Goal: Register for event/course

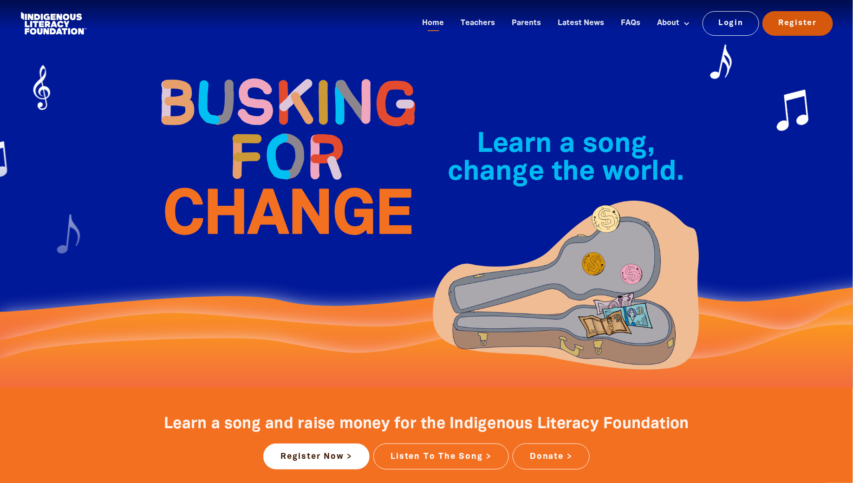
click at [800, 23] on link "Register" at bounding box center [798, 23] width 71 height 24
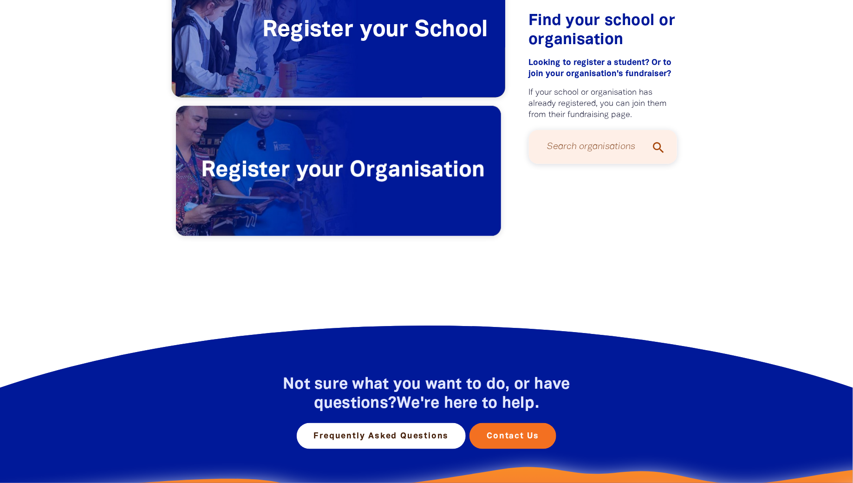
scroll to position [109, 0]
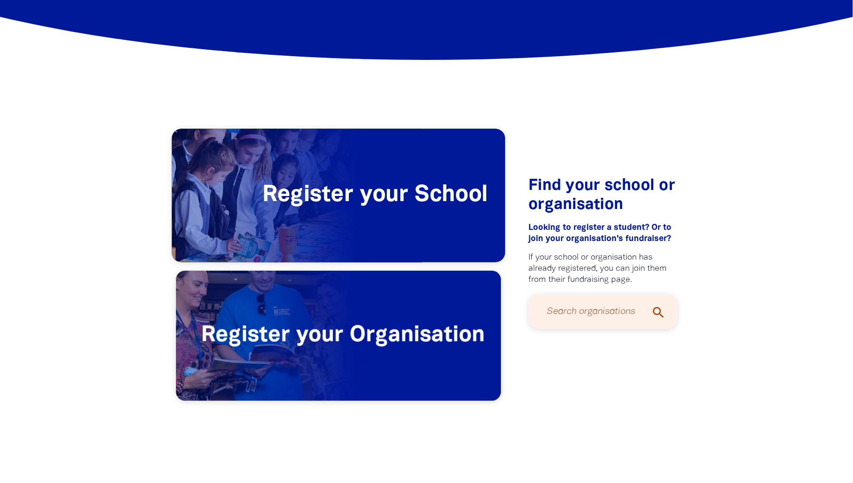
click at [377, 209] on span "Register your School" at bounding box center [339, 195] width 334 height 133
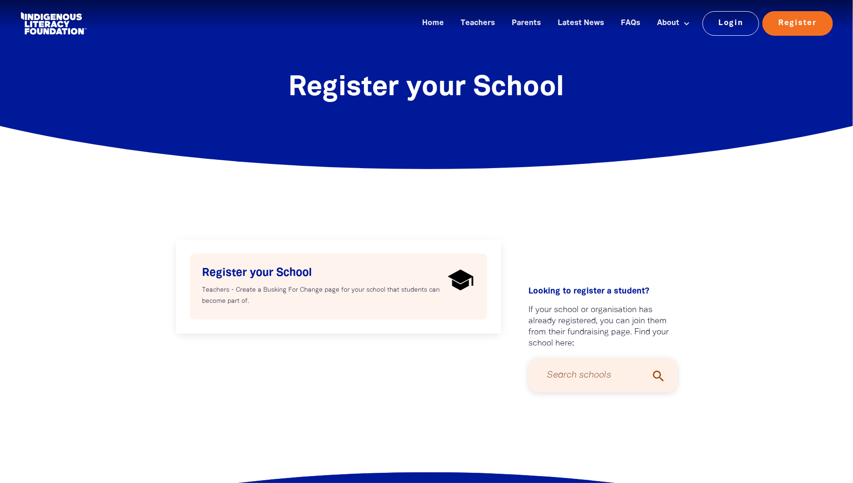
click at [348, 278] on h4 "Register your School" at bounding box center [324, 273] width 242 height 14
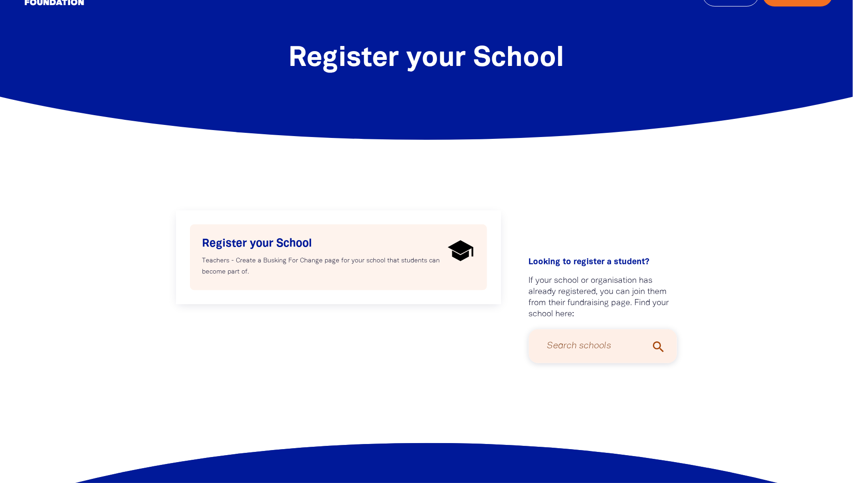
select select "AU"
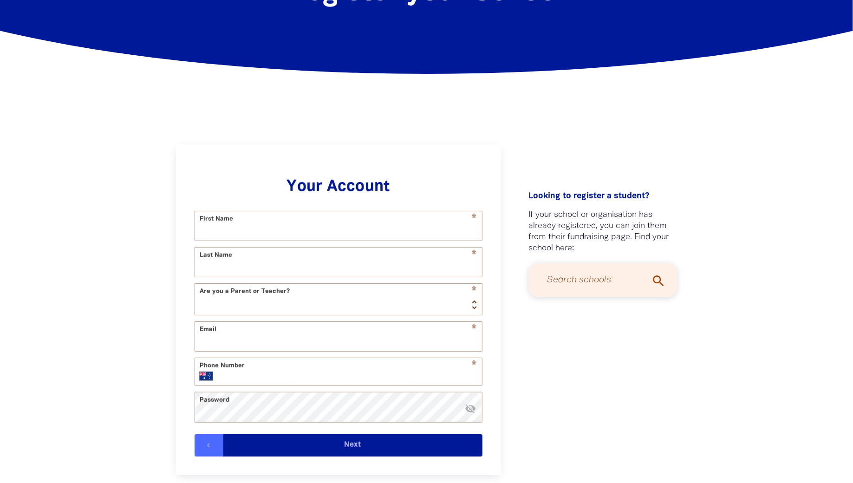
scroll to position [165, 0]
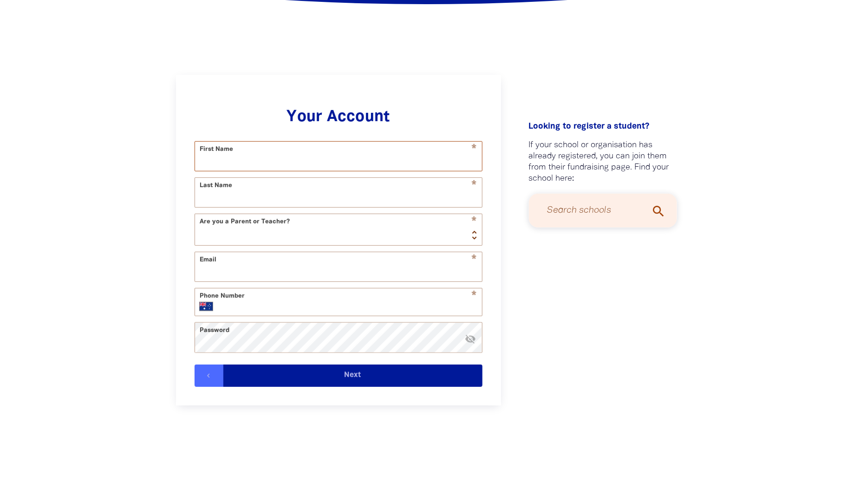
click at [318, 156] on input "First Name" at bounding box center [338, 156] width 287 height 29
type input "[PERSON_NAME]"
type input "[EMAIL_ADDRESS][PERSON_NAME][DOMAIN_NAME]"
type input "[PHONE_NUMBER]"
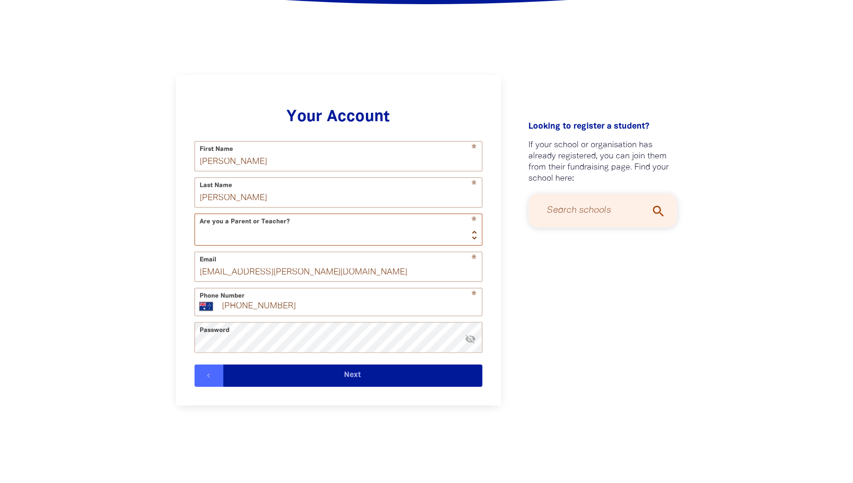
click at [304, 224] on select "Teacher Parent" at bounding box center [338, 229] width 287 height 31
select select "teacher"
click at [470, 345] on icon "visibility_off" at bounding box center [470, 339] width 11 height 11
click at [446, 376] on button "Next" at bounding box center [352, 376] width 259 height 22
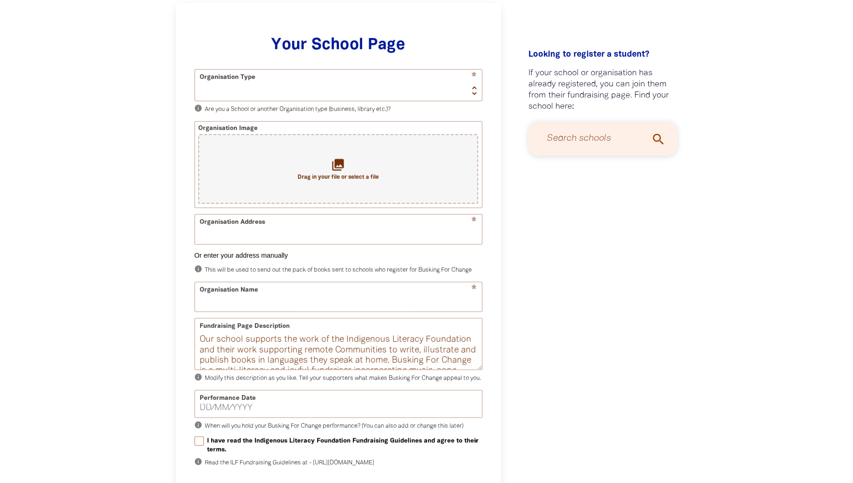
scroll to position [240, 0]
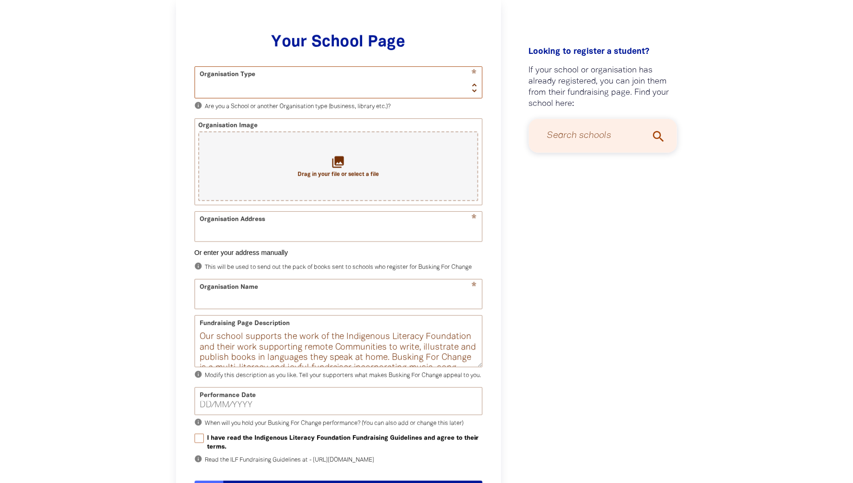
click at [460, 83] on select "School Organisation" at bounding box center [338, 82] width 287 height 31
select select "school"
click at [401, 230] on input "Organisation Address" at bounding box center [338, 226] width 287 height 29
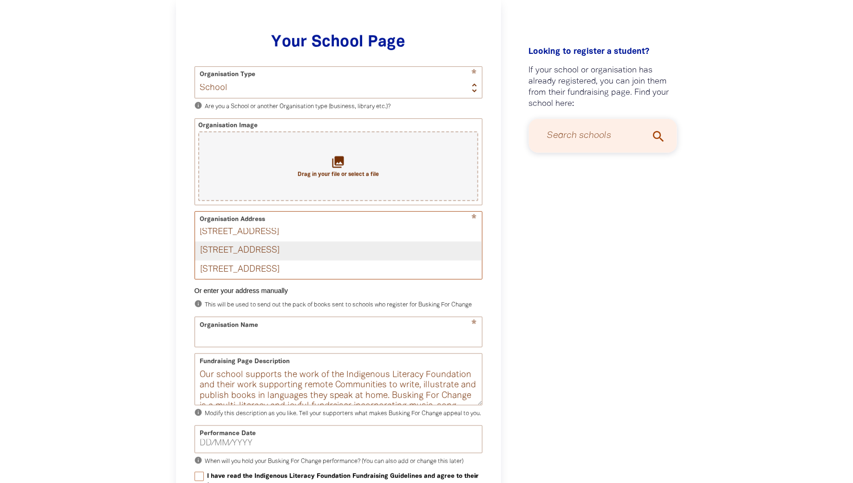
click at [366, 250] on div "[STREET_ADDRESS]" at bounding box center [338, 251] width 287 height 19
type input "[STREET_ADDRESS]"
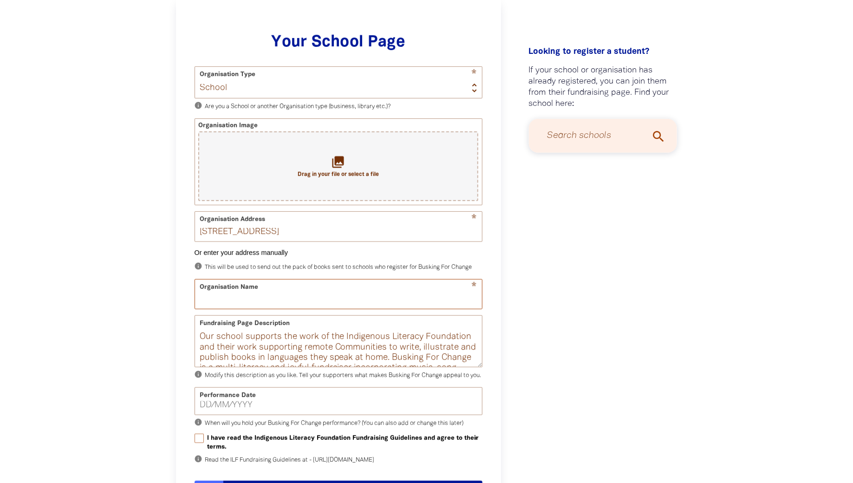
click at [334, 297] on input "Organisation Name" at bounding box center [338, 294] width 287 height 29
type input "[GEOGRAPHIC_DATA], [GEOGRAPHIC_DATA]"
click at [279, 409] on div "Performance Date" at bounding box center [339, 401] width 288 height 28
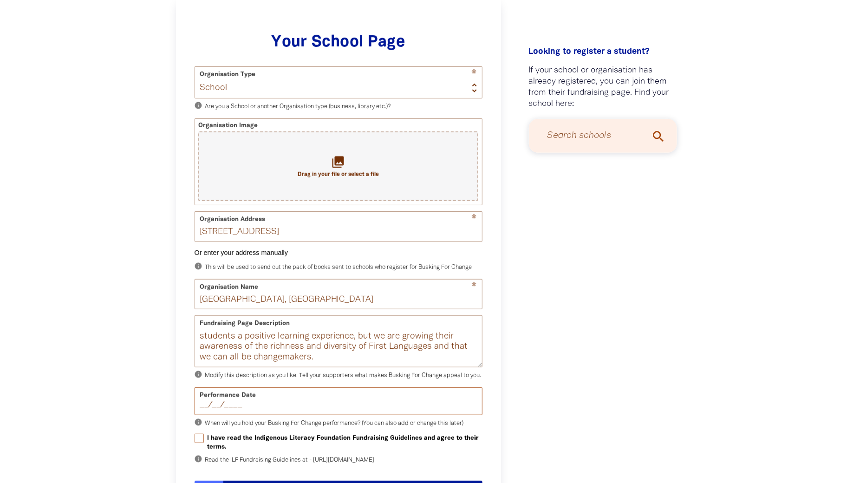
click at [226, 410] on input "__/__/____" at bounding box center [339, 405] width 278 height 8
type input "[DATE]"
click at [203, 443] on input "I have read the Indigenous Literacy Foundation Fundraising Guidelines and agree…" at bounding box center [199, 438] width 9 height 9
checkbox input "true"
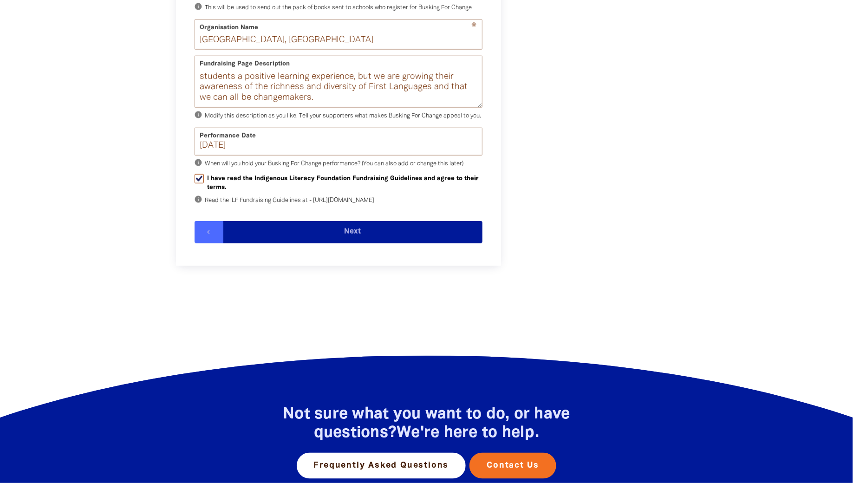
click at [346, 243] on button "Next" at bounding box center [352, 232] width 259 height 22
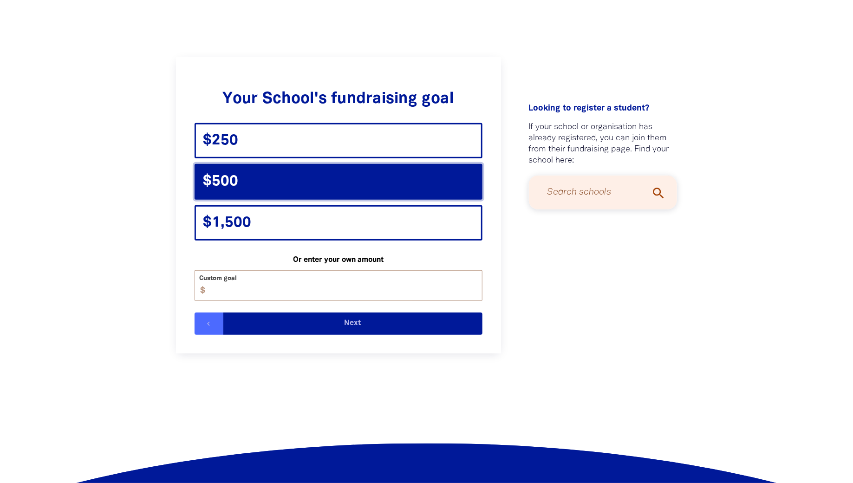
scroll to position [146, 0]
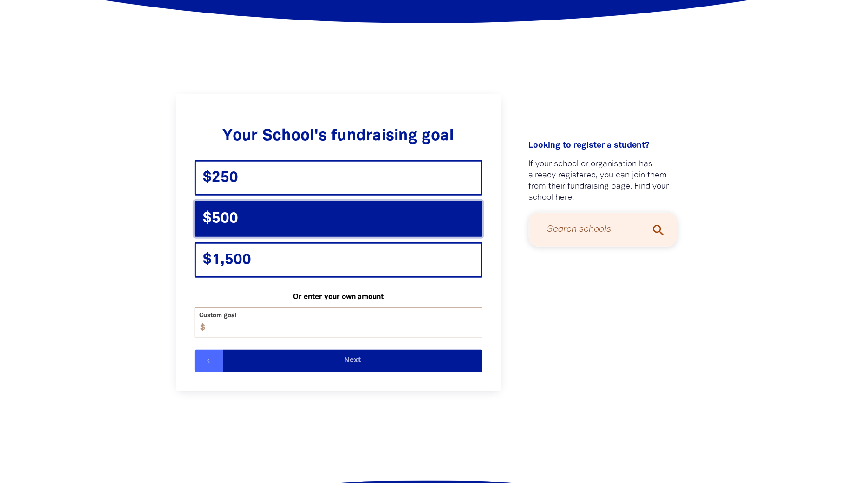
click at [348, 235] on div "$500" at bounding box center [339, 218] width 288 height 35
click at [346, 223] on div "$500" at bounding box center [339, 218] width 288 height 35
click at [327, 357] on button "Next" at bounding box center [352, 361] width 259 height 22
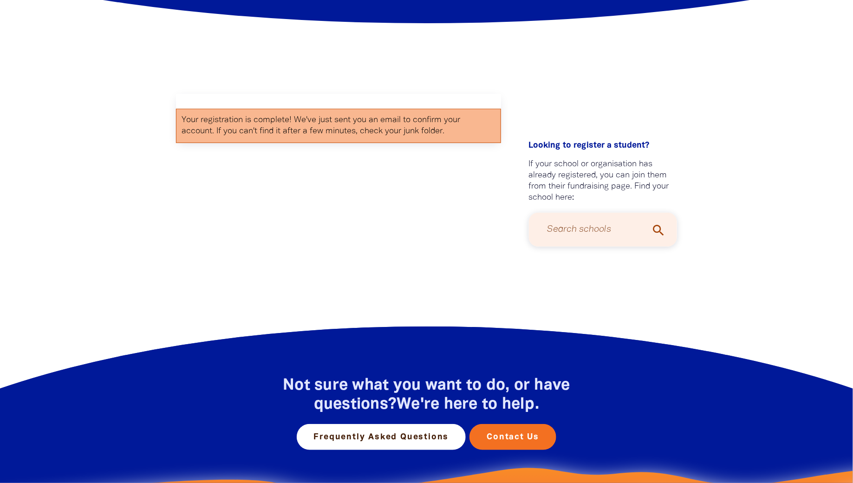
scroll to position [0, 0]
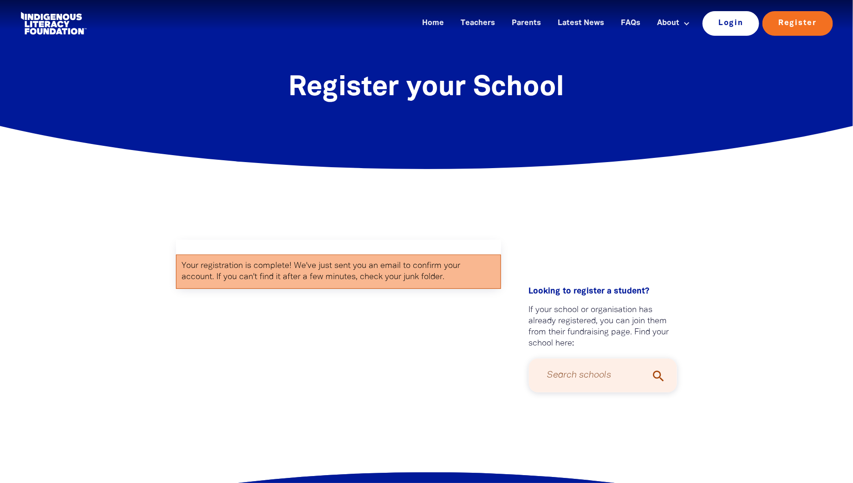
click at [713, 21] on link "Login" at bounding box center [731, 23] width 57 height 24
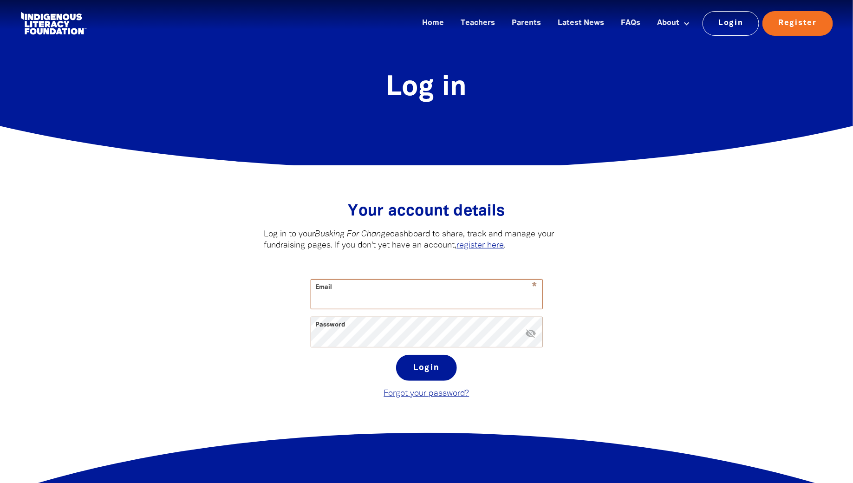
click at [467, 291] on input "Email" at bounding box center [426, 294] width 231 height 29
click at [373, 288] on input "Email" at bounding box center [426, 294] width 231 height 29
click at [531, 338] on icon "visibility_off" at bounding box center [531, 333] width 11 height 11
click at [437, 362] on button "Login" at bounding box center [426, 368] width 61 height 26
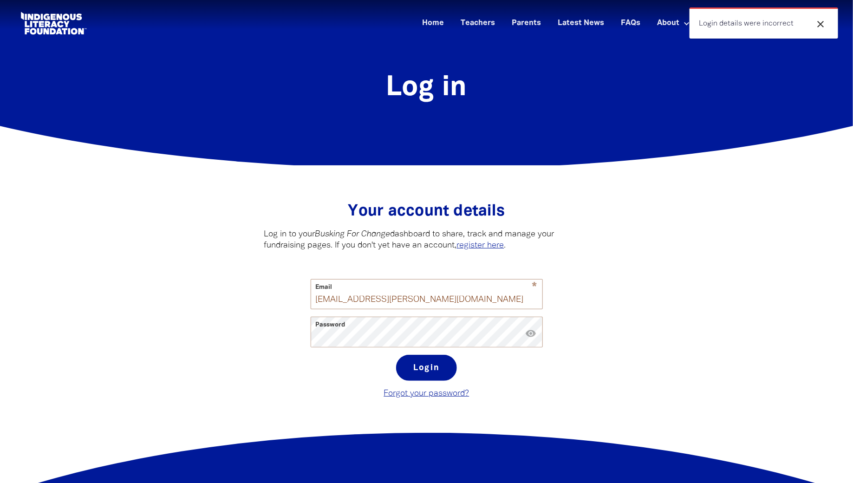
click at [822, 24] on icon "close" at bounding box center [820, 24] width 11 height 11
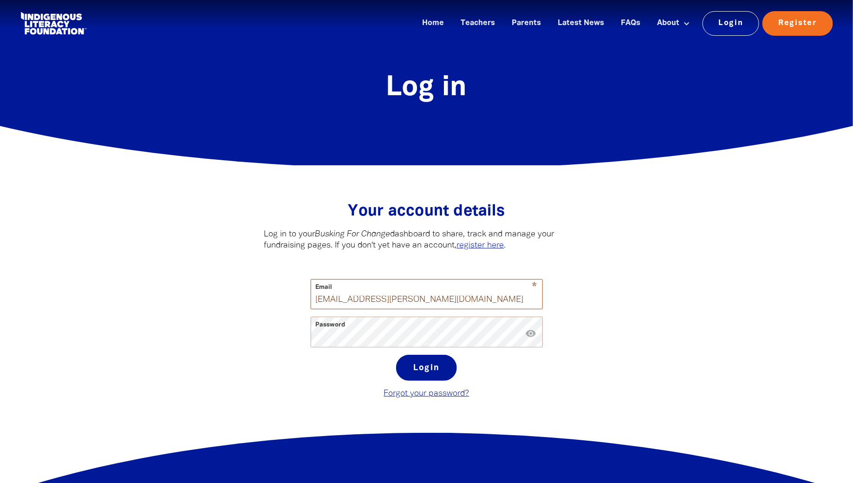
click at [406, 302] on input "[EMAIL_ADDRESS][PERSON_NAME][DOMAIN_NAME]" at bounding box center [426, 294] width 231 height 29
type input "[EMAIL_ADDRESS][PERSON_NAME][DOMAIN_NAME]"
click at [429, 378] on button "Login" at bounding box center [426, 368] width 61 height 26
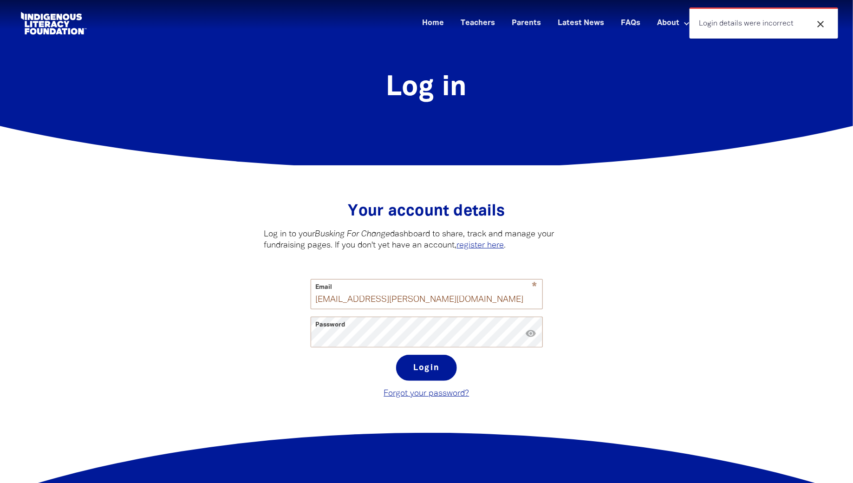
click at [822, 29] on icon "close" at bounding box center [820, 24] width 11 height 11
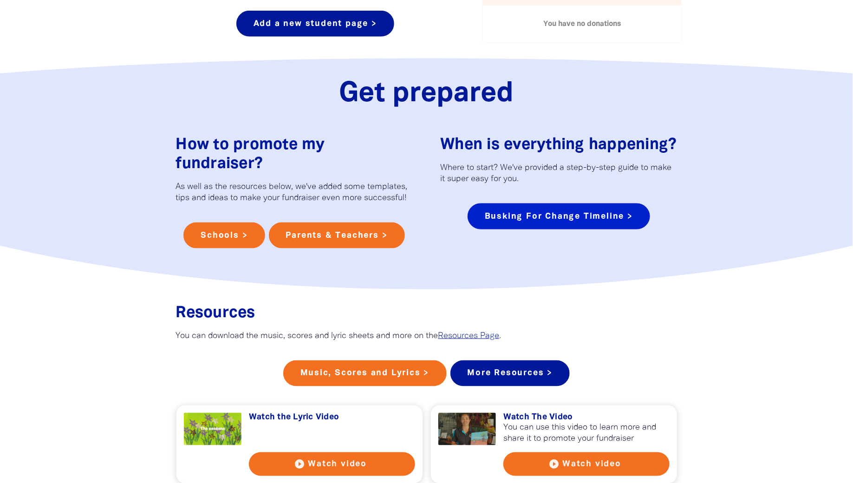
scroll to position [526, 0]
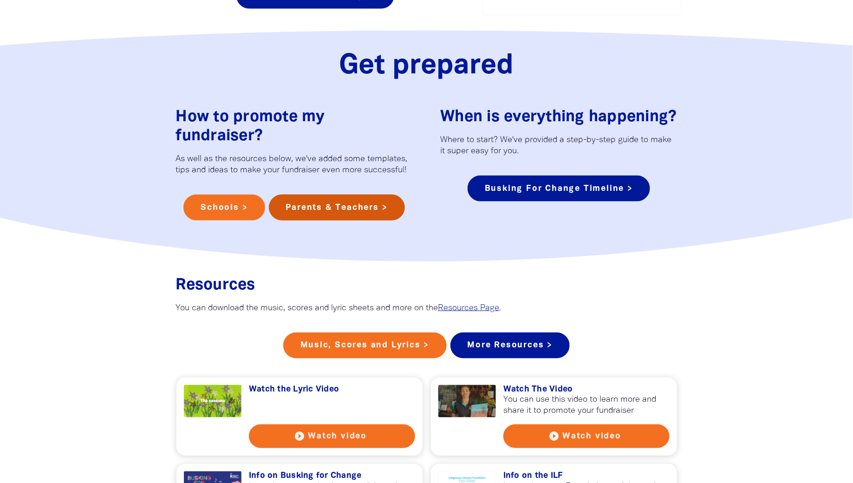
click at [361, 205] on link "Parents & Teachers >" at bounding box center [337, 208] width 136 height 26
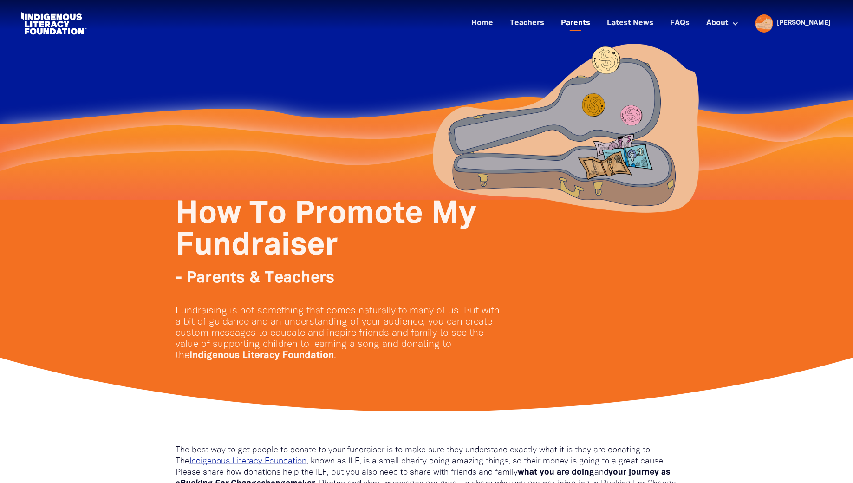
click at [596, 23] on link "Parents" at bounding box center [576, 23] width 40 height 15
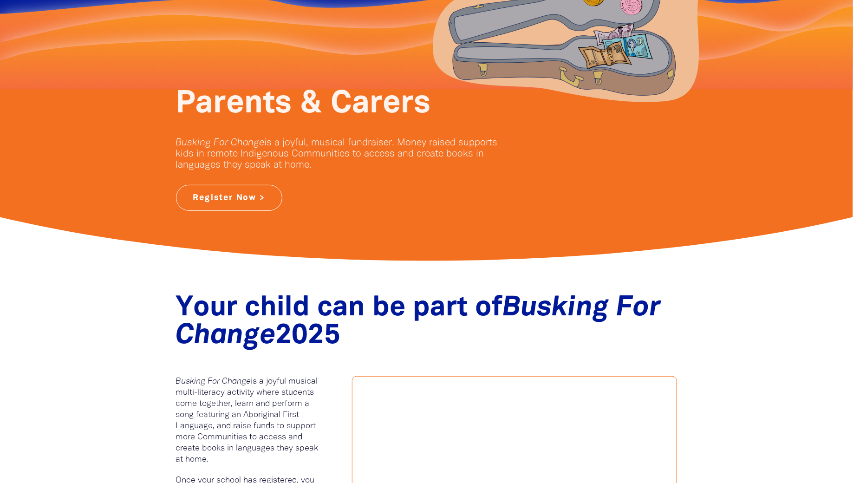
scroll to position [358, 0]
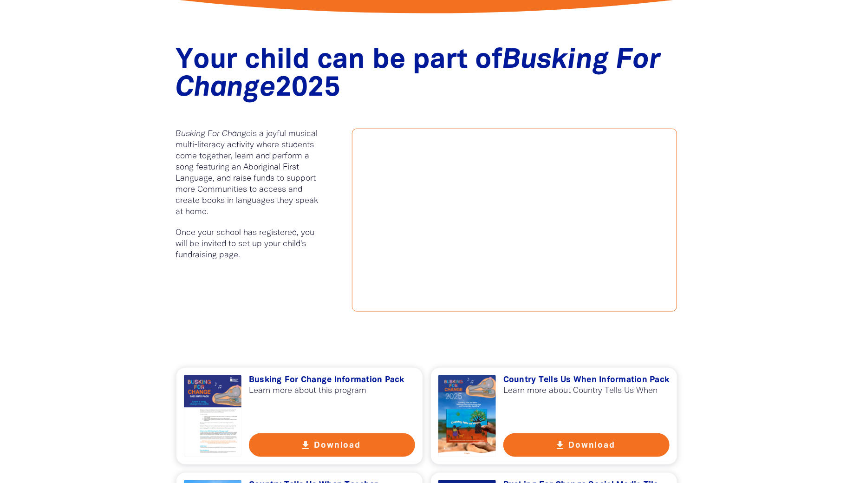
click at [333, 440] on button "get_app Download" at bounding box center [332, 445] width 166 height 24
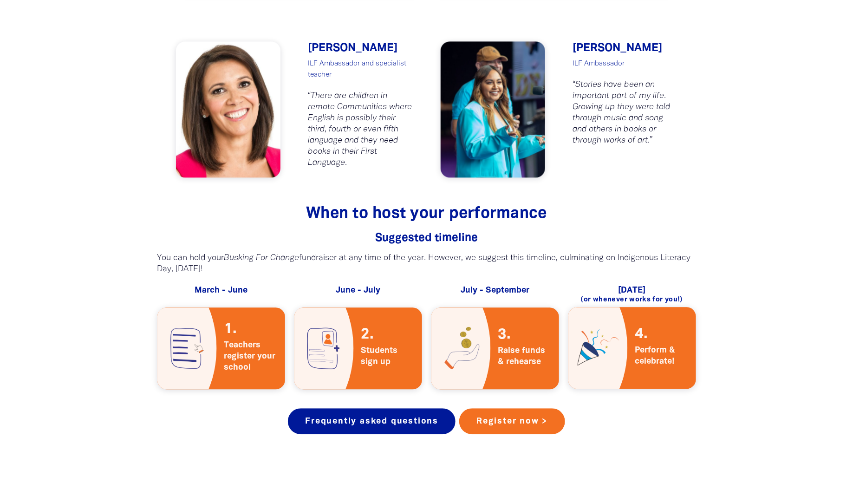
scroll to position [950, 0]
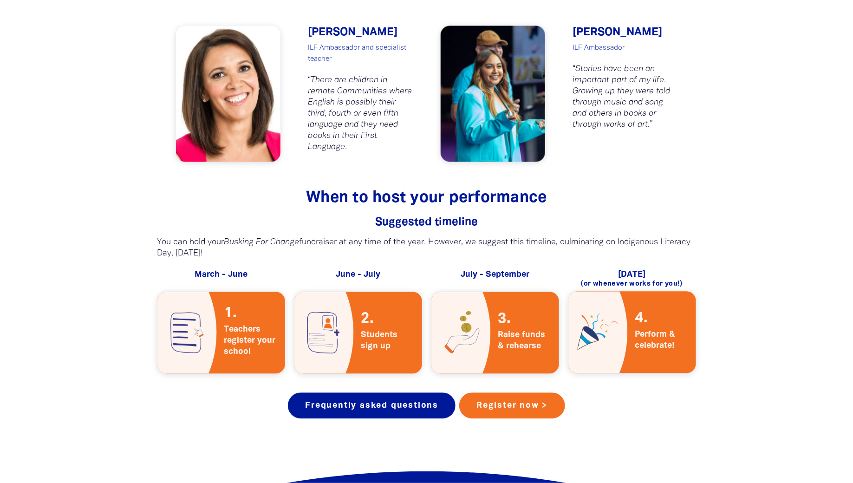
click at [377, 355] on span "Students sign up" at bounding box center [388, 332] width 68 height 53
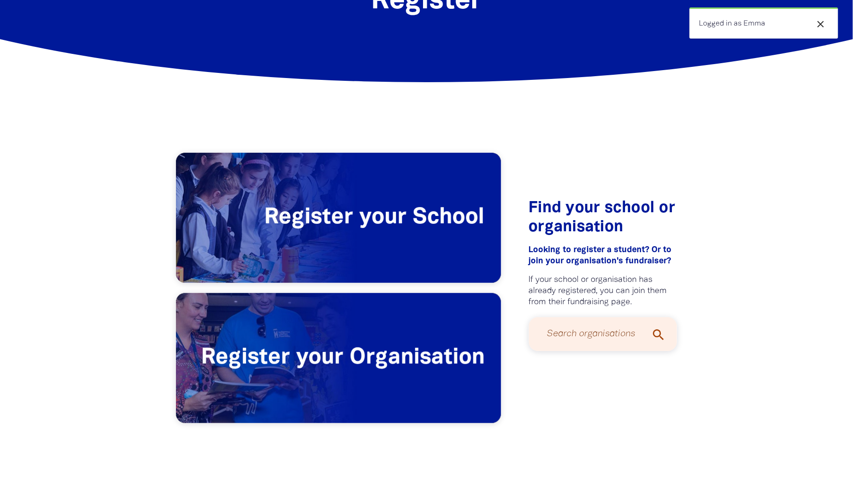
scroll to position [46, 0]
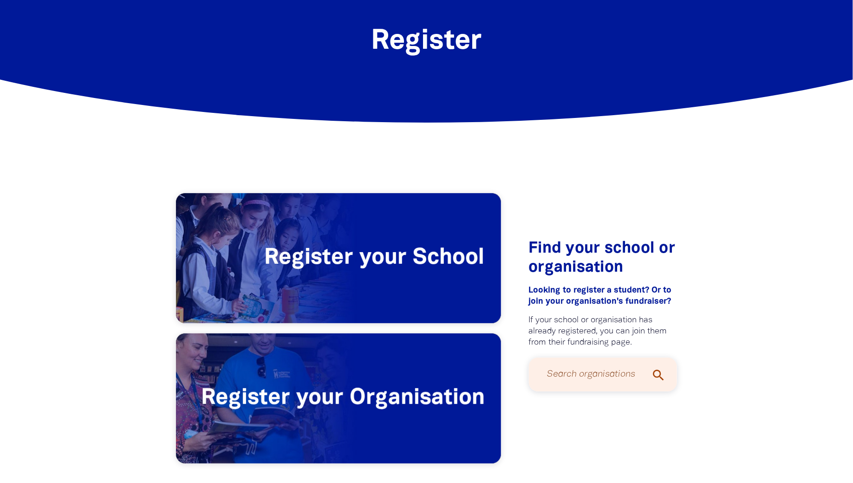
click at [587, 373] on input "Search organisations" at bounding box center [603, 374] width 130 height 25
type input "St Madeleine's"
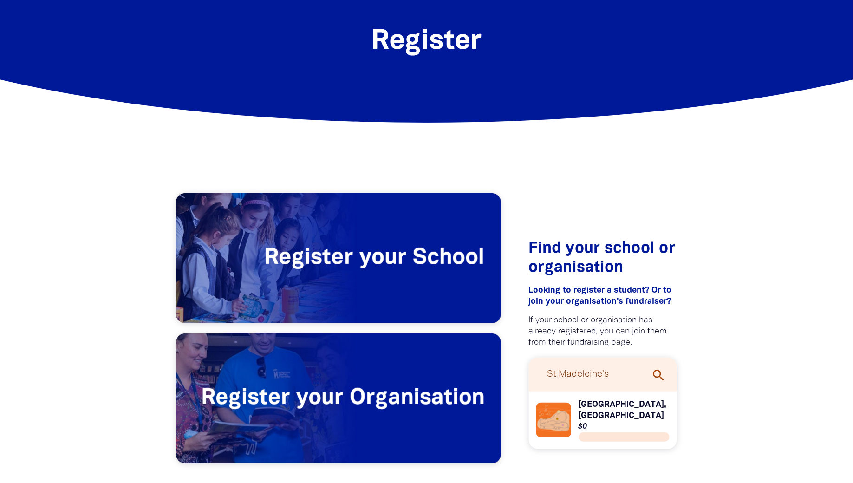
click at [620, 420] on link "Link to St Madeleine's Primary School, Kenthurst" at bounding box center [603, 420] width 134 height 43
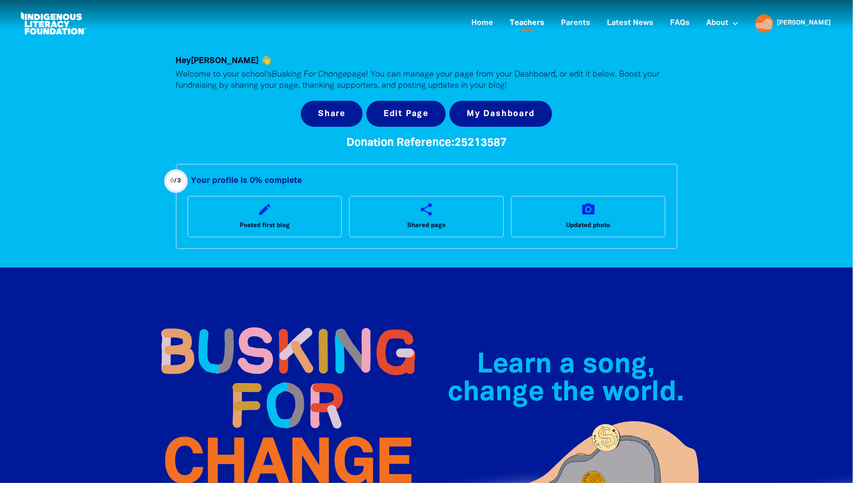
click at [550, 23] on link "Teachers" at bounding box center [527, 23] width 46 height 15
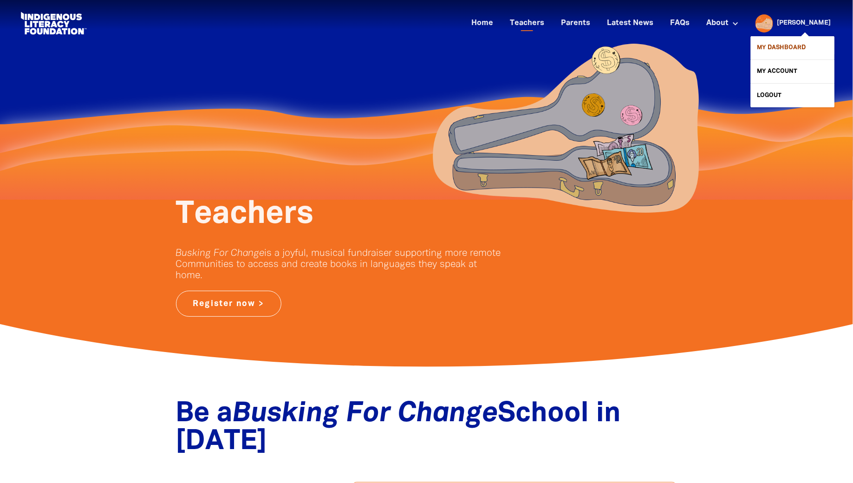
click at [772, 49] on link "My Dashboard" at bounding box center [793, 47] width 84 height 23
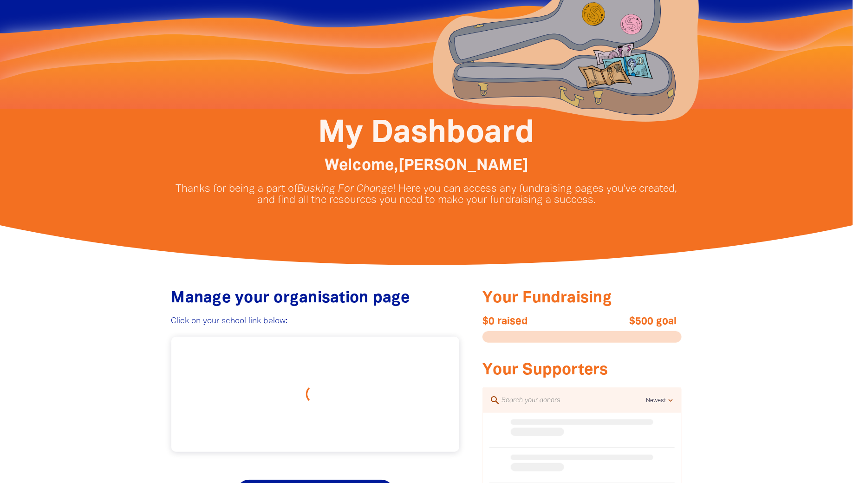
scroll to position [288, 0]
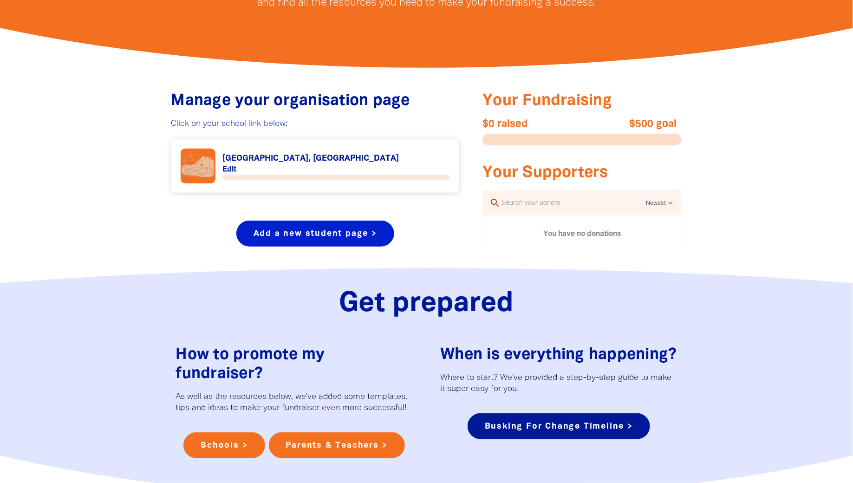
click at [274, 236] on link "Add a new student page >" at bounding box center [315, 234] width 158 height 26
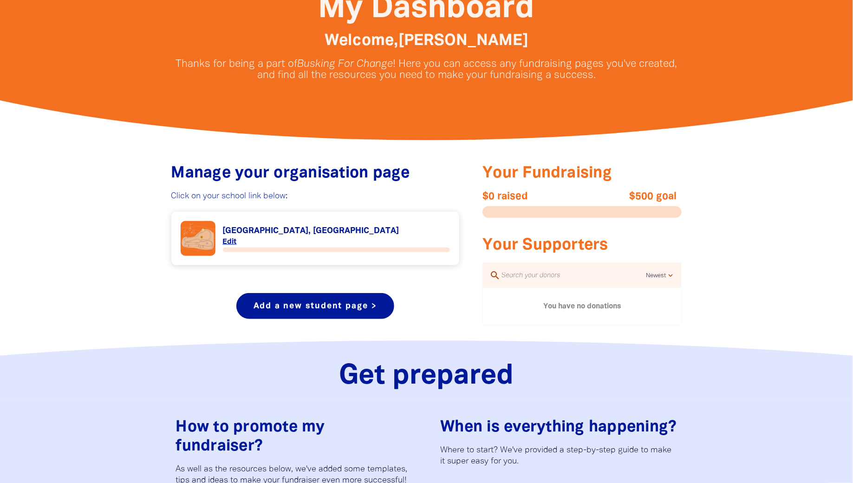
scroll to position [626, 0]
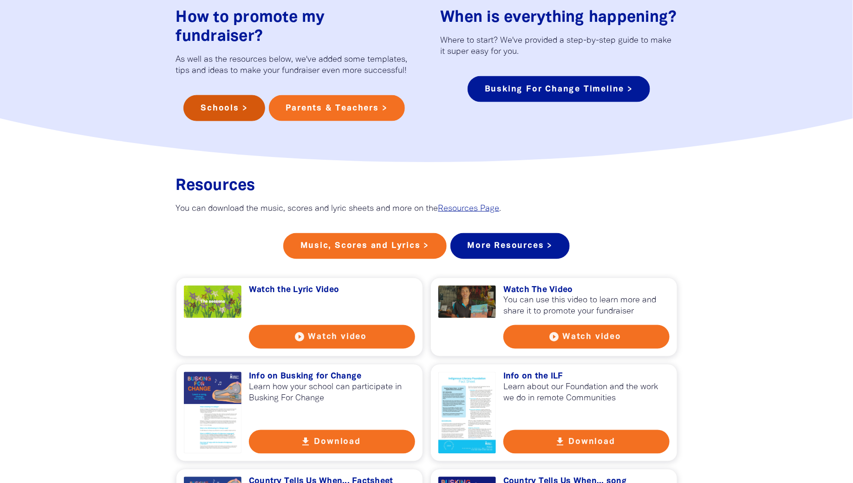
click at [223, 105] on link "Schools >" at bounding box center [223, 108] width 81 height 26
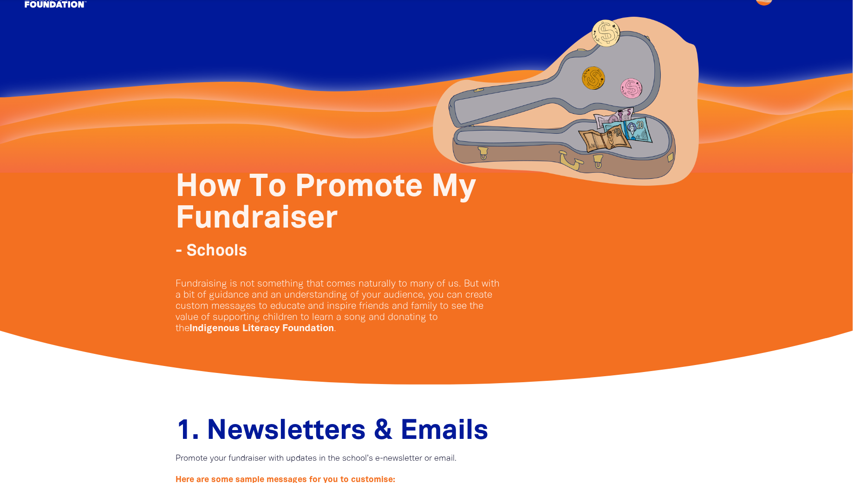
scroll to position [25, 0]
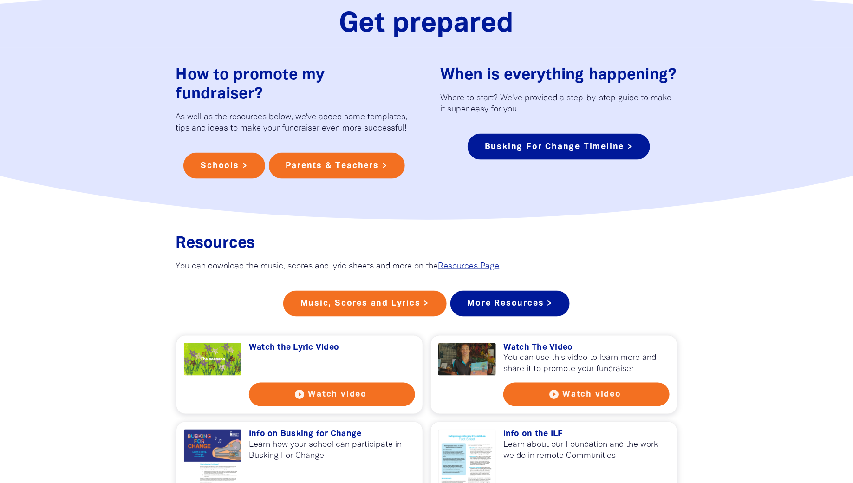
scroll to position [565, 0]
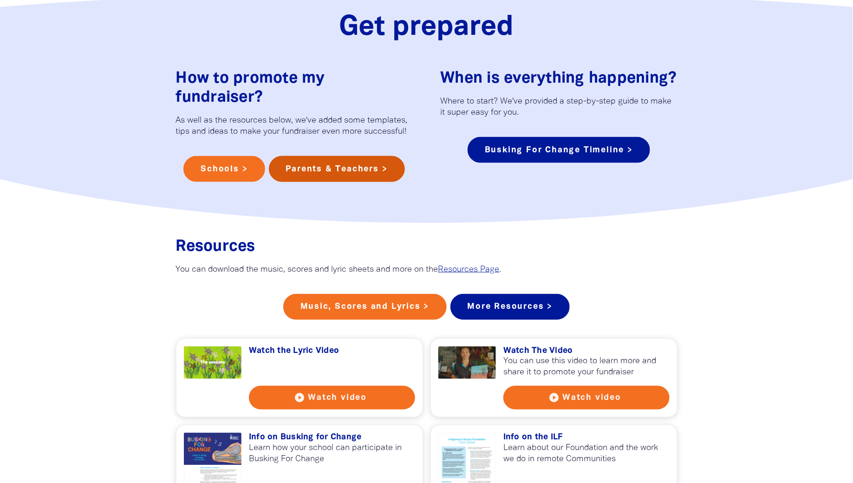
click at [381, 169] on link "Parents & Teachers >" at bounding box center [337, 169] width 136 height 26
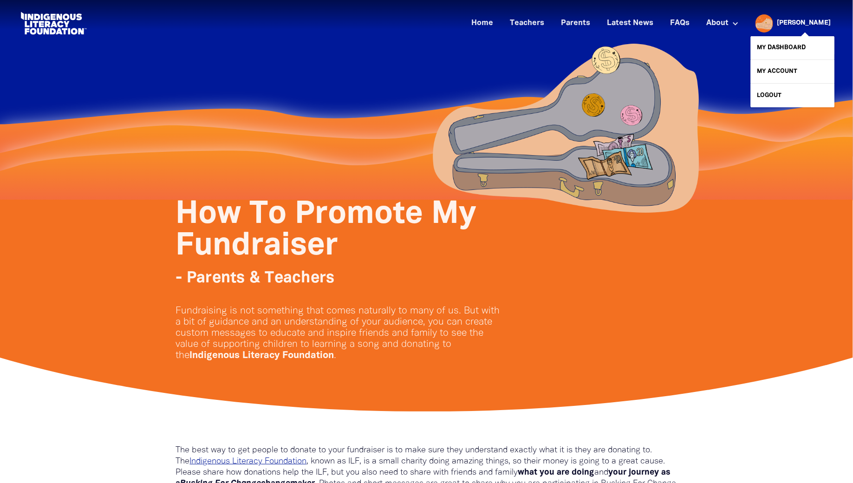
click at [818, 22] on link "[PERSON_NAME]" at bounding box center [804, 23] width 54 height 7
click at [788, 46] on link "My Dashboard" at bounding box center [793, 47] width 84 height 23
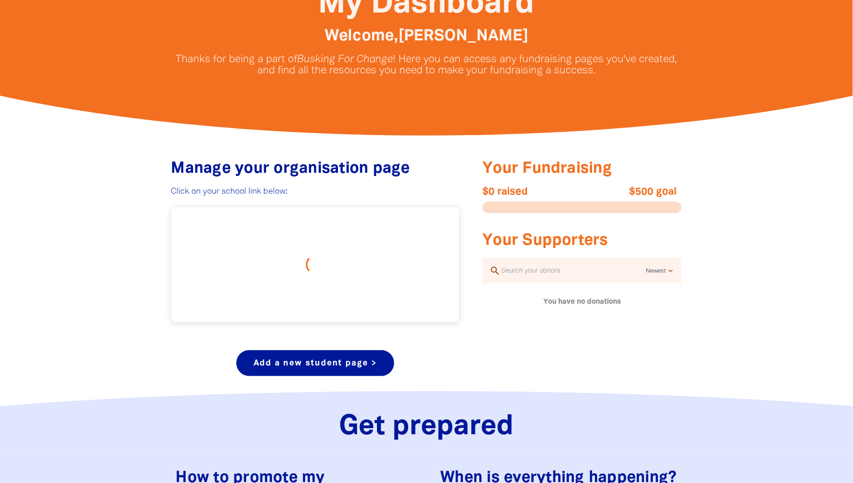
scroll to position [247, 0]
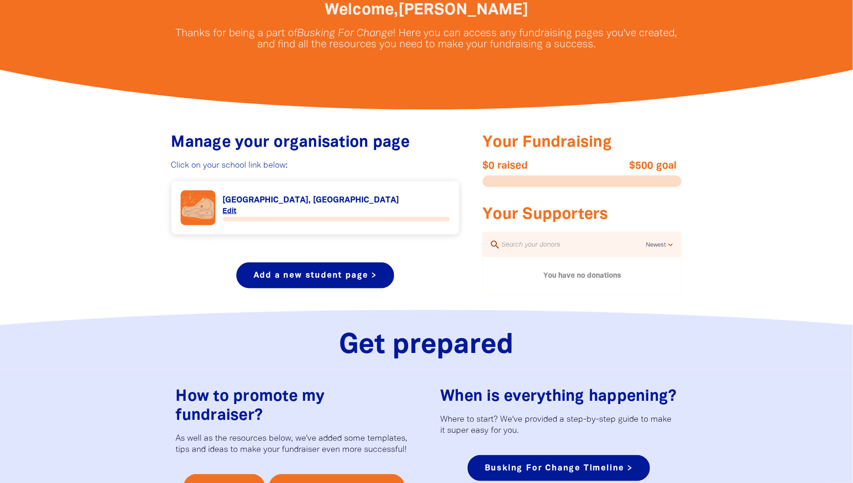
click at [283, 201] on link "Link to St Madeleine's Primary School, Kenthurst" at bounding box center [316, 207] width 270 height 35
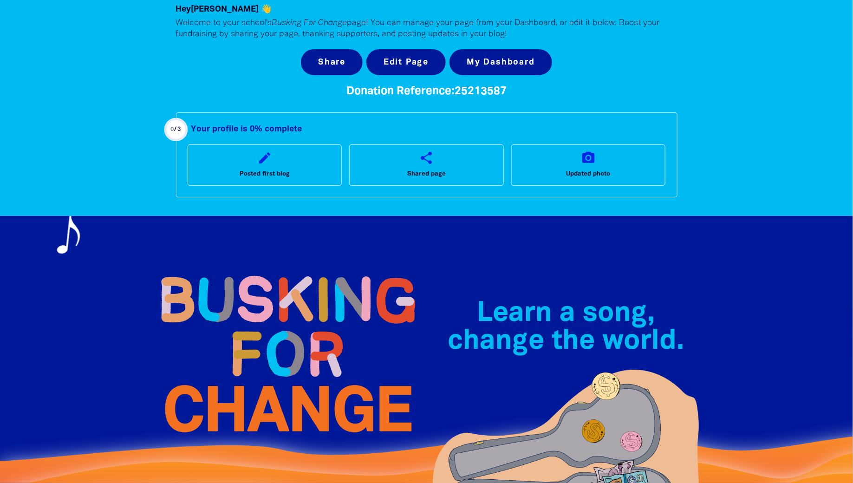
scroll to position [76, 0]
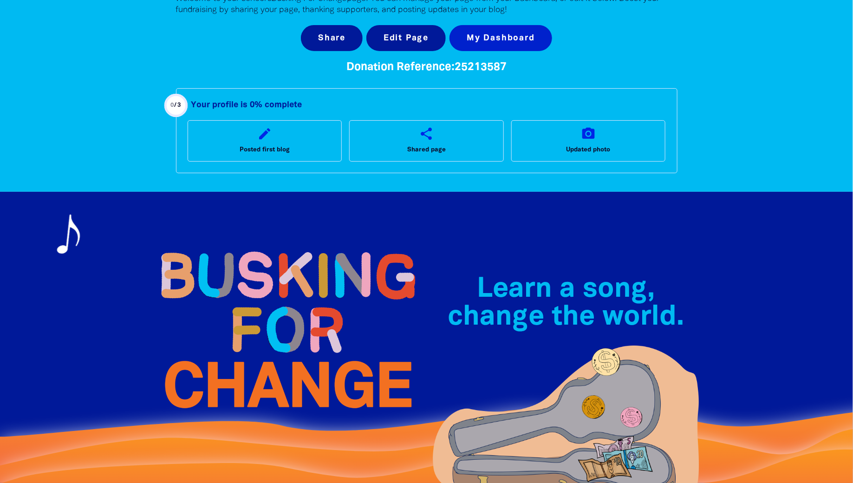
click at [500, 37] on link "My Dashboard" at bounding box center [501, 38] width 103 height 26
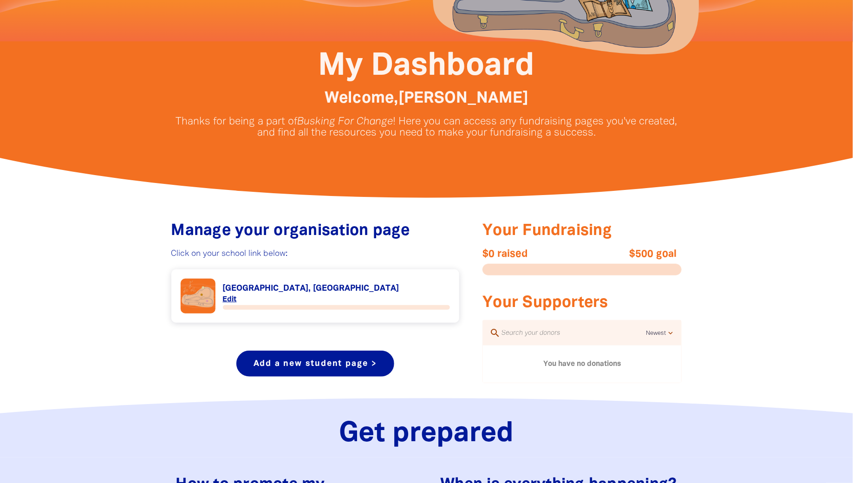
scroll to position [230, 0]
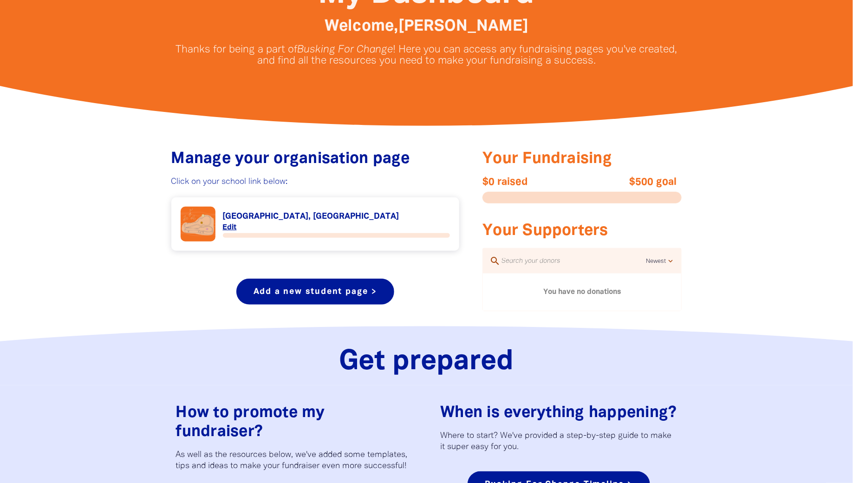
click at [301, 216] on link "Link to St Madeleine's Primary School, Kenthurst" at bounding box center [316, 224] width 270 height 35
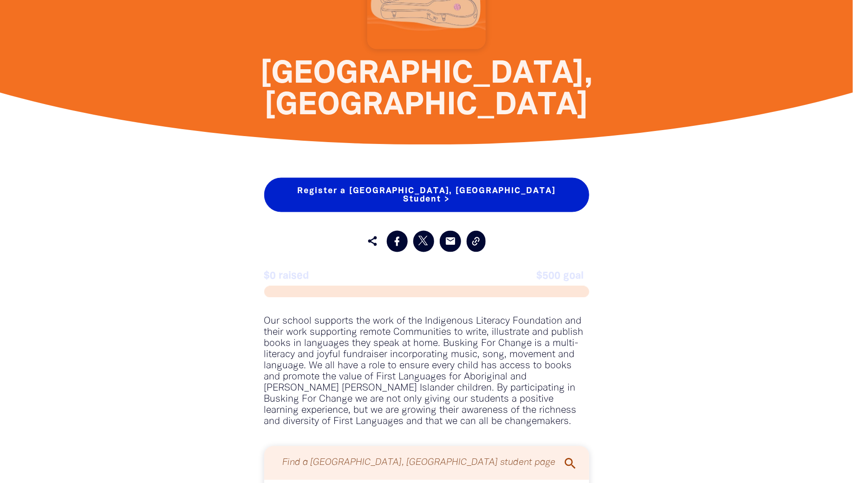
scroll to position [660, 0]
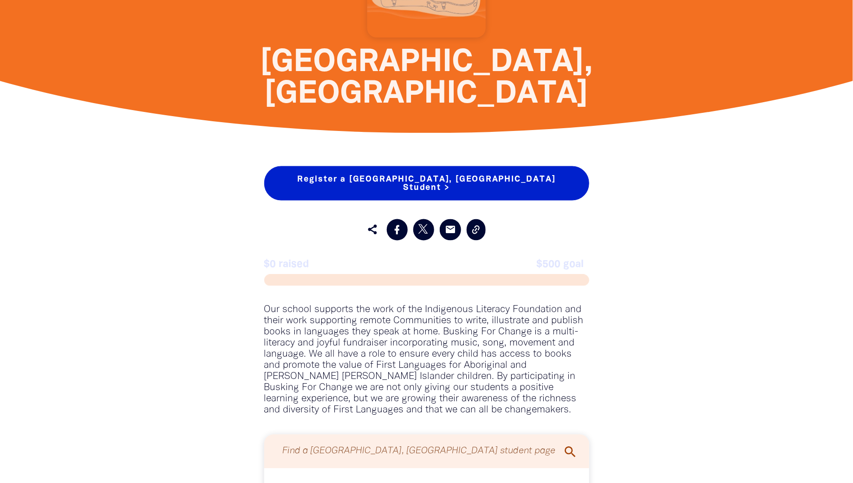
click at [434, 192] on link "Register a St Madeleine's Primary School, Kenthurst Student >" at bounding box center [426, 183] width 325 height 34
select select "teacher"
select select "AU"
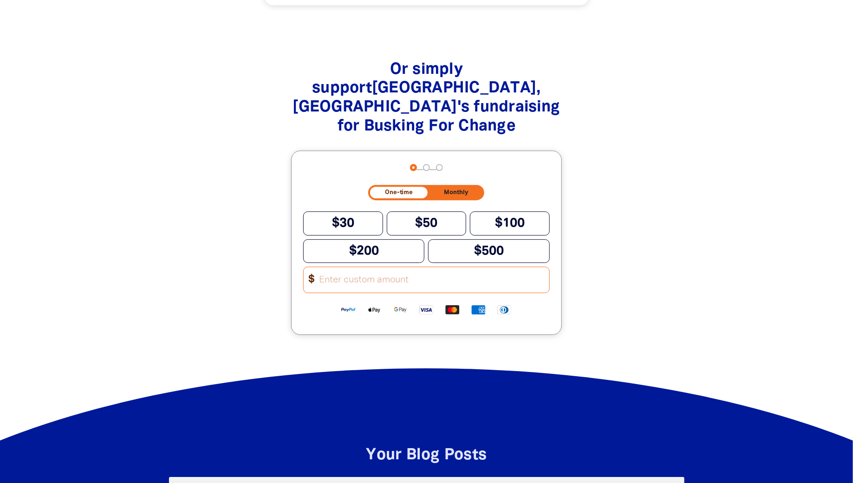
scroll to position [1072, 0]
